Goal: Information Seeking & Learning: Find specific fact

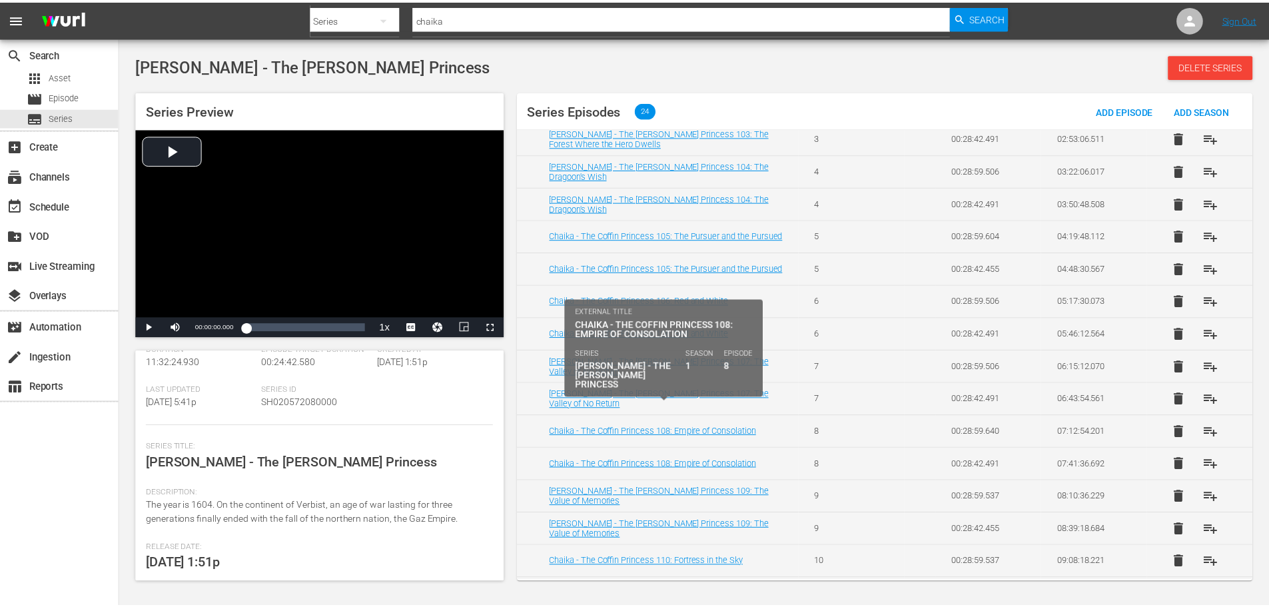
scroll to position [272, 0]
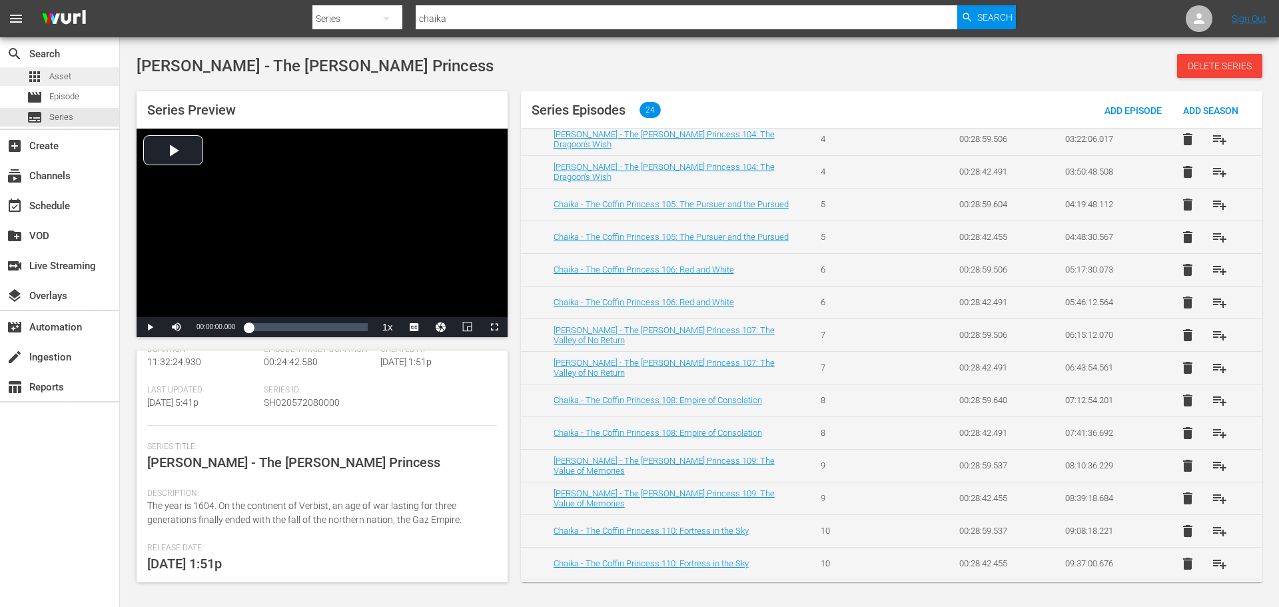
click at [81, 76] on div "apps Asset" at bounding box center [59, 76] width 119 height 19
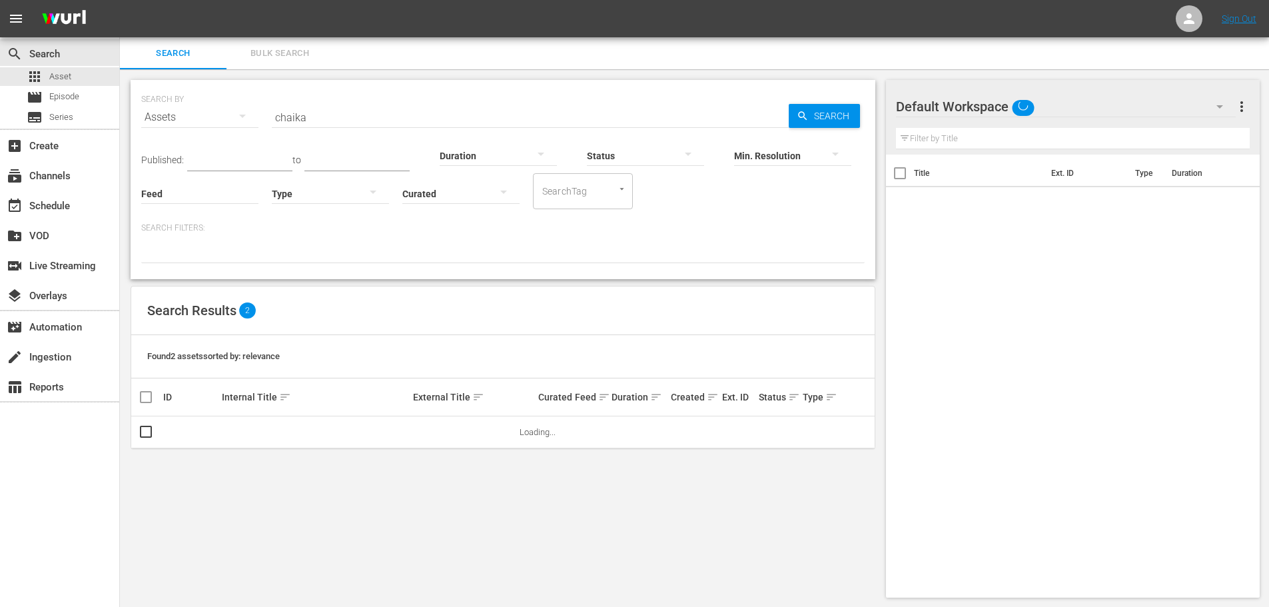
click at [373, 59] on div "Search Bulk Search" at bounding box center [694, 53] width 1149 height 32
drag, startPoint x: 313, startPoint y: 105, endPoint x: 319, endPoint y: 114, distance: 10.7
click at [315, 105] on input "chaika" at bounding box center [530, 117] width 517 height 32
click at [813, 116] on span "Search" at bounding box center [834, 116] width 51 height 24
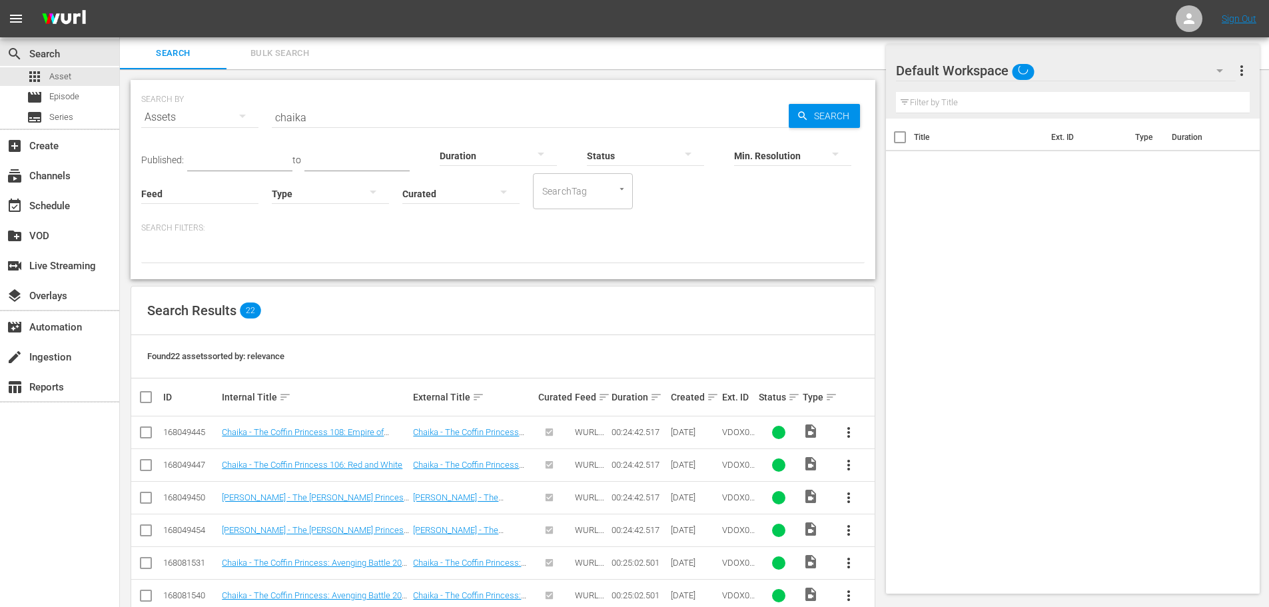
scroll to position [466, 0]
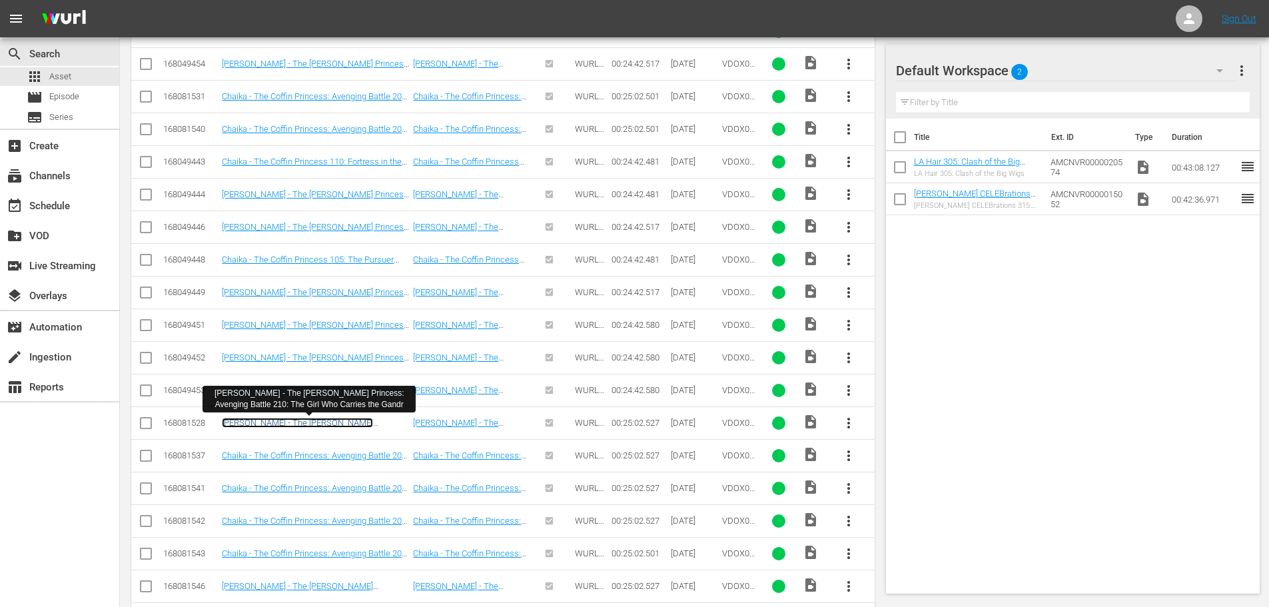
click at [367, 425] on link "[PERSON_NAME] - The [PERSON_NAME] Princess: Avenging Battle 210: The Girl Who C…" at bounding box center [304, 433] width 165 height 30
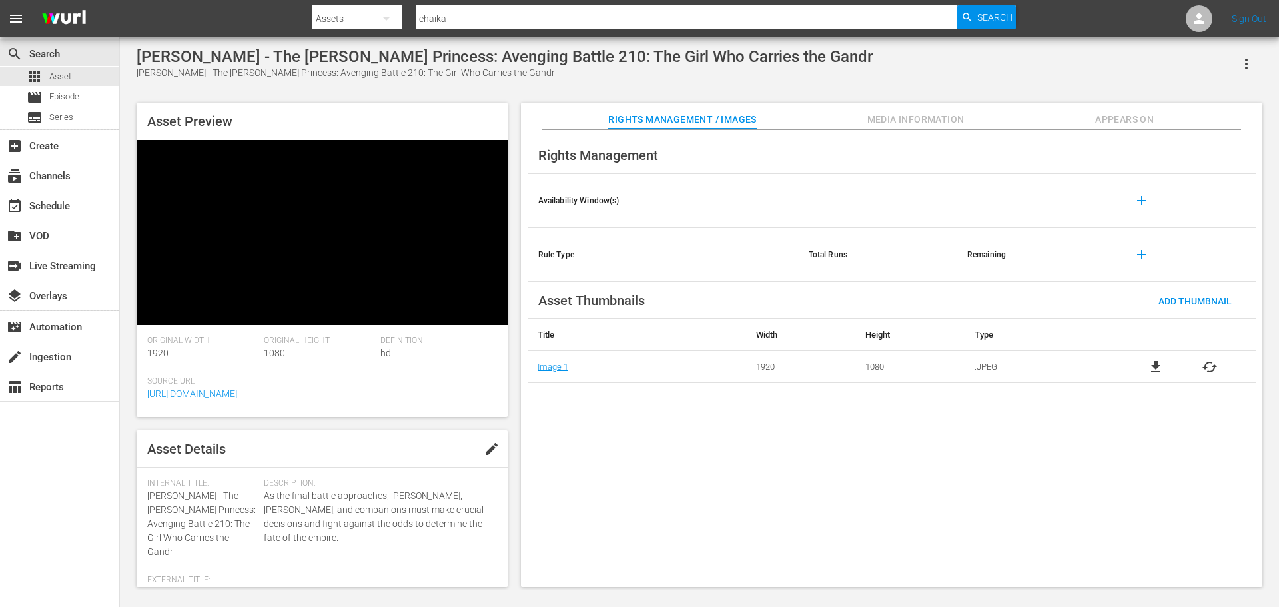
click at [935, 122] on span "Media Information" at bounding box center [916, 119] width 100 height 17
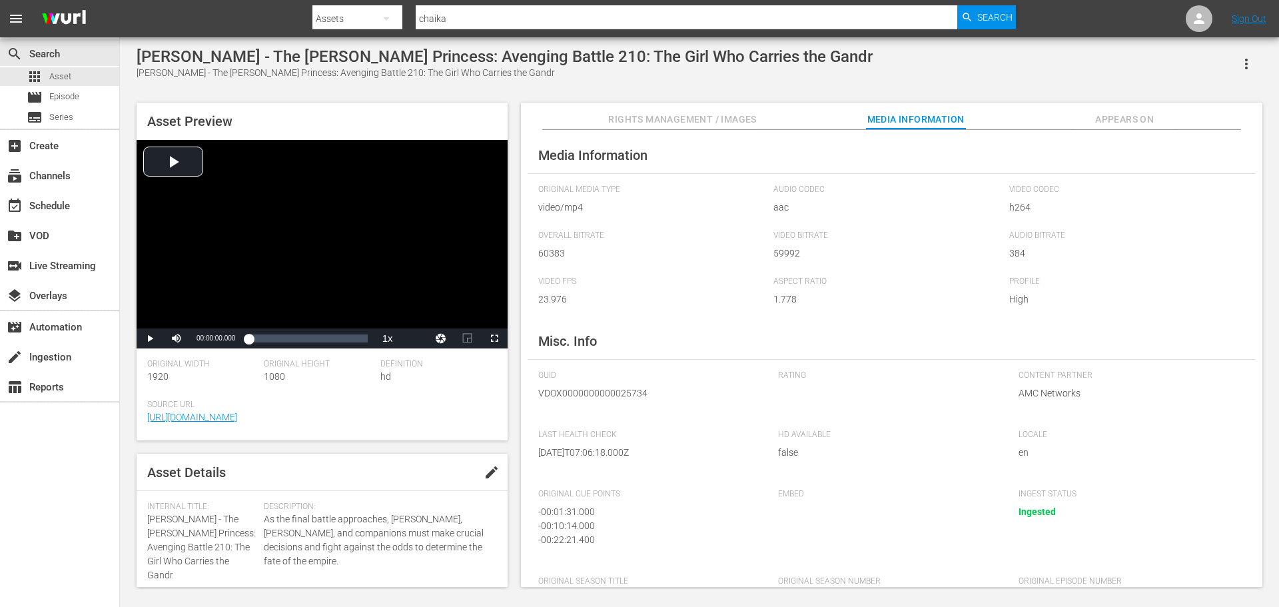
drag, startPoint x: 1229, startPoint y: 73, endPoint x: 1234, endPoint y: 63, distance: 10.7
click at [1229, 71] on div "[PERSON_NAME] - The [PERSON_NAME] Princess: Avenging Battle 210: The Girl Who C…" at bounding box center [700, 63] width 1126 height 33
click at [1238, 61] on button "button" at bounding box center [1247, 64] width 32 height 32
click at [1028, 71] on div "[PERSON_NAME] - The [PERSON_NAME] Princess: Avenging Battle 210: The Girl Who C…" at bounding box center [700, 63] width 1126 height 33
click at [756, 331] on div "Media Information Original Media Type video/mp4 Audio Codec aac Video Codec h26…" at bounding box center [892, 359] width 742 height 458
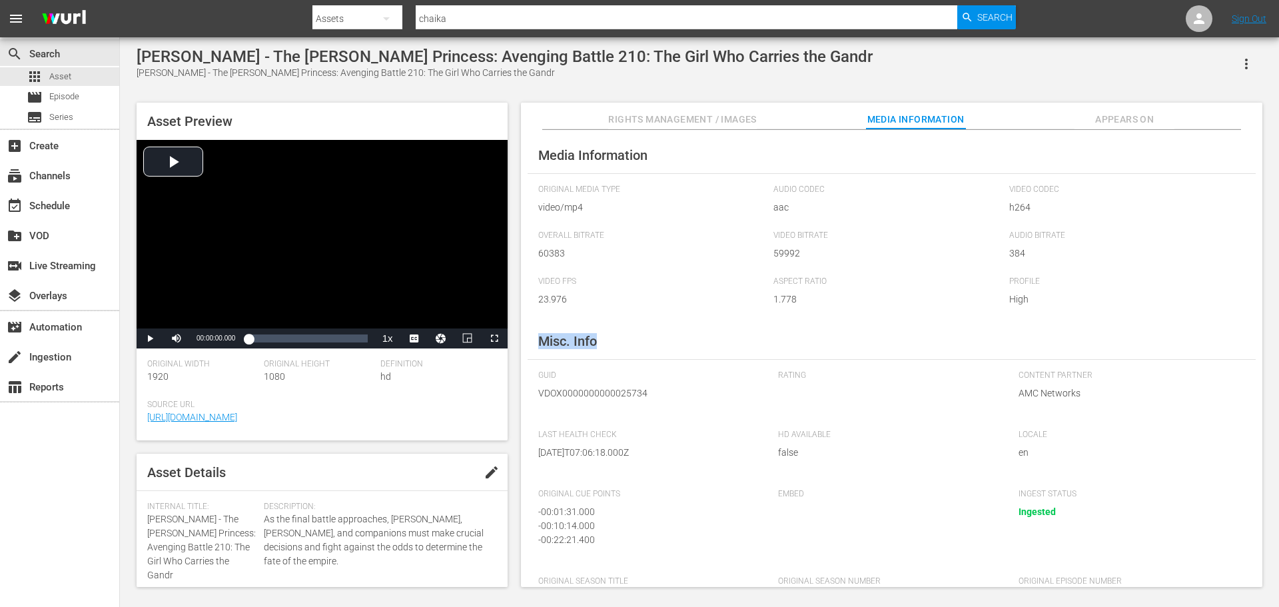
drag, startPoint x: 756, startPoint y: 331, endPoint x: 630, endPoint y: 308, distance: 128.1
click at [755, 331] on div "Media Information Original Media Type video/mp4 Audio Codec aac Video Codec h26…" at bounding box center [892, 359] width 742 height 458
click at [540, 294] on span "23.976" at bounding box center [652, 300] width 229 height 14
click at [547, 298] on span "23.976" at bounding box center [652, 300] width 229 height 14
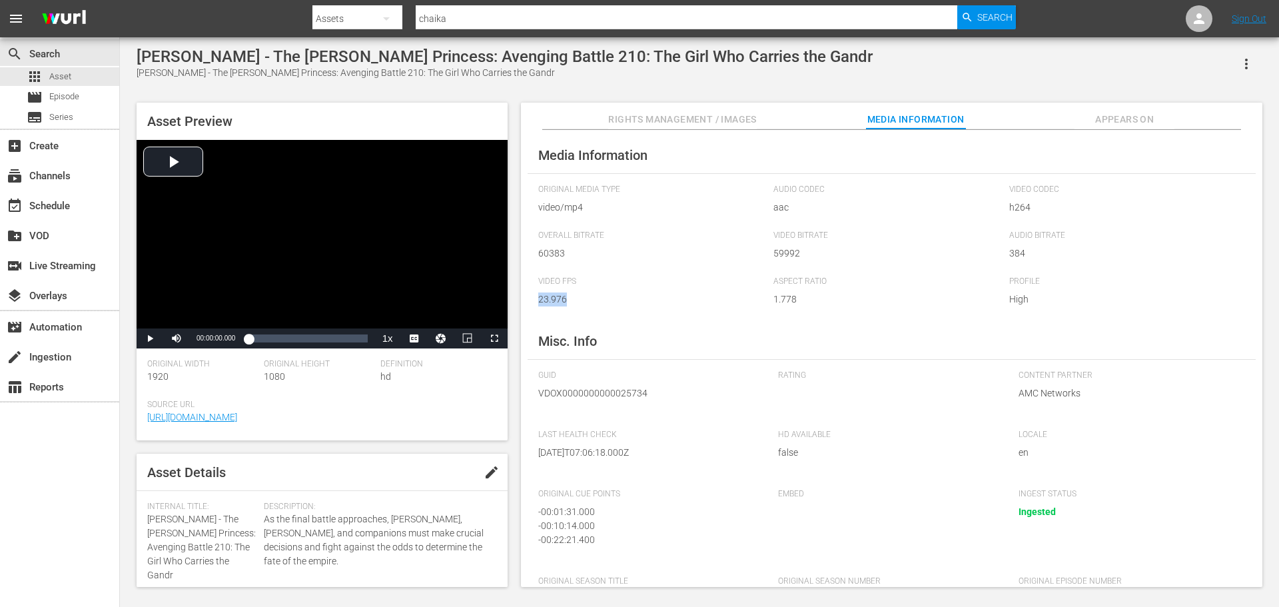
click at [547, 298] on span "23.976" at bounding box center [652, 300] width 229 height 14
click at [783, 386] on div "Rating" at bounding box center [891, 394] width 227 height 46
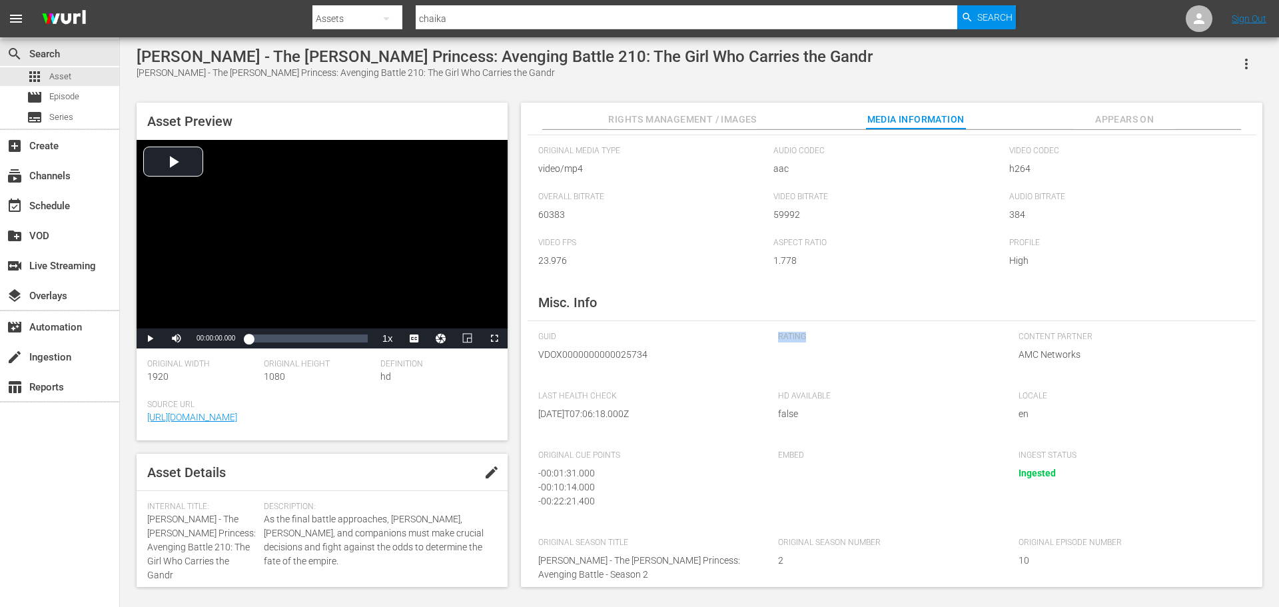
scroll to position [55, 0]
